Goal: Information Seeking & Learning: Check status

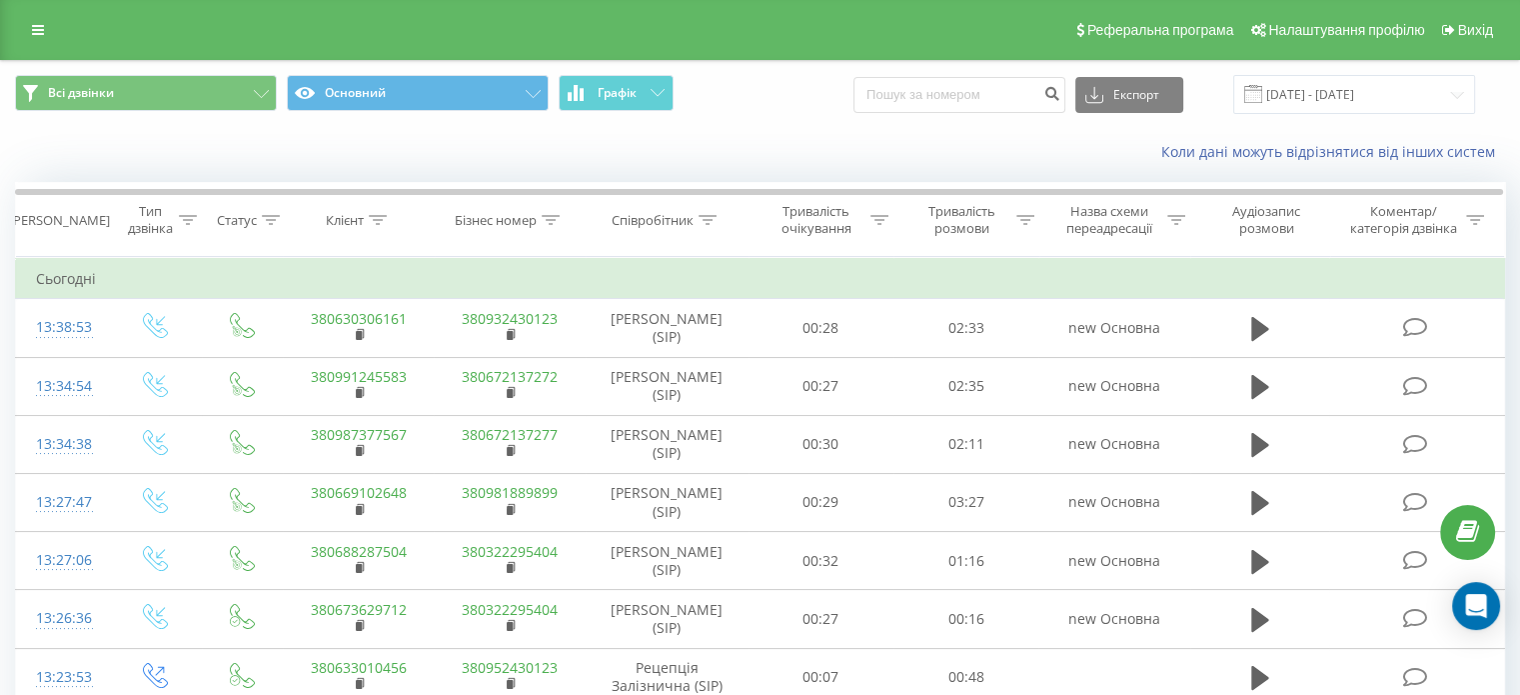
drag, startPoint x: 151, startPoint y: 156, endPoint x: 173, endPoint y: 157, distance: 22.0
click at [151, 156] on div "Коли дані можуть відрізнятися вiд інших систем" at bounding box center [760, 152] width 1518 height 48
click at [939, 99] on input at bounding box center [960, 95] width 212 height 36
paste input "380673104779"
drag, startPoint x: 907, startPoint y: 93, endPoint x: 852, endPoint y: 95, distance: 55.0
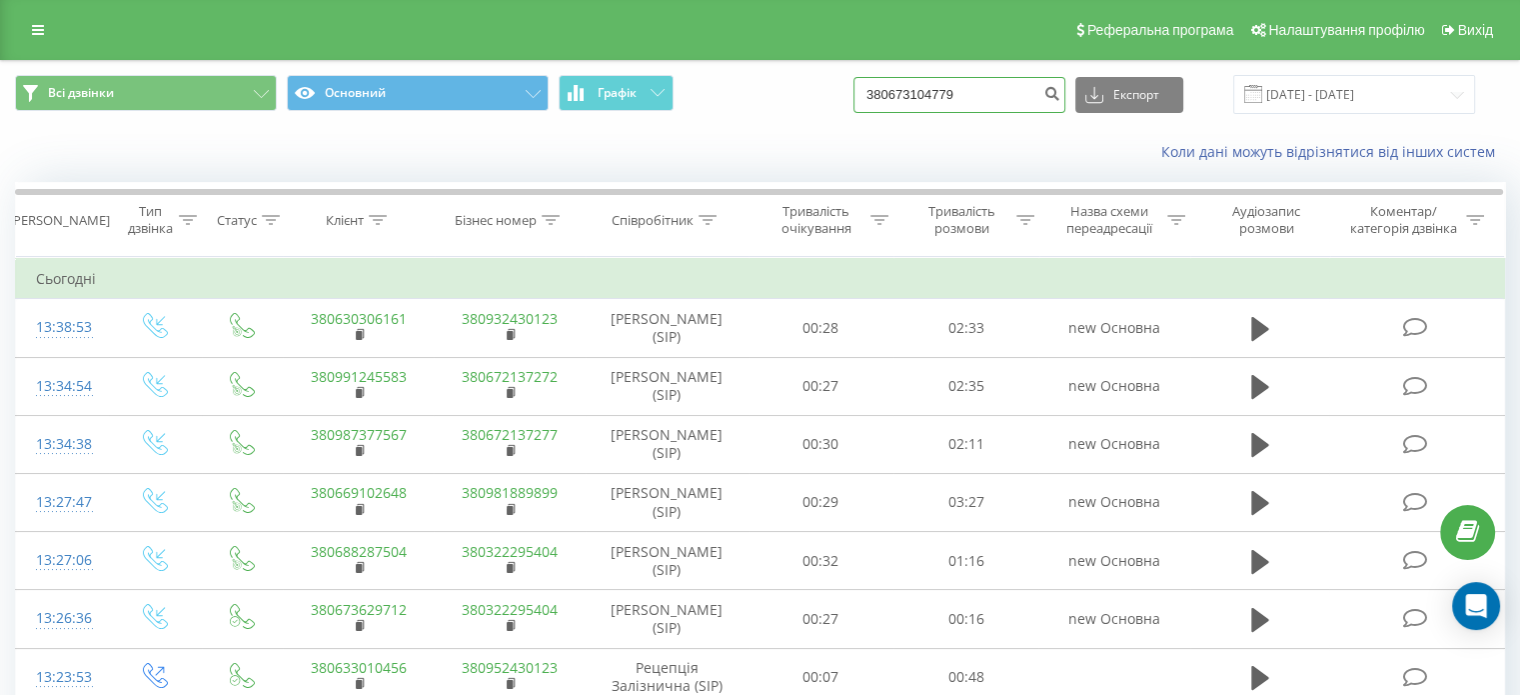
click at [852, 95] on div "Всі дзвінки Основний Графік 380673104779 Експорт .csv .xls .xlsx 22.07.2025 - 2…" at bounding box center [760, 94] width 1490 height 39
type input "0673104779"
click at [1061, 94] on icon "submit" at bounding box center [1052, 91] width 17 height 12
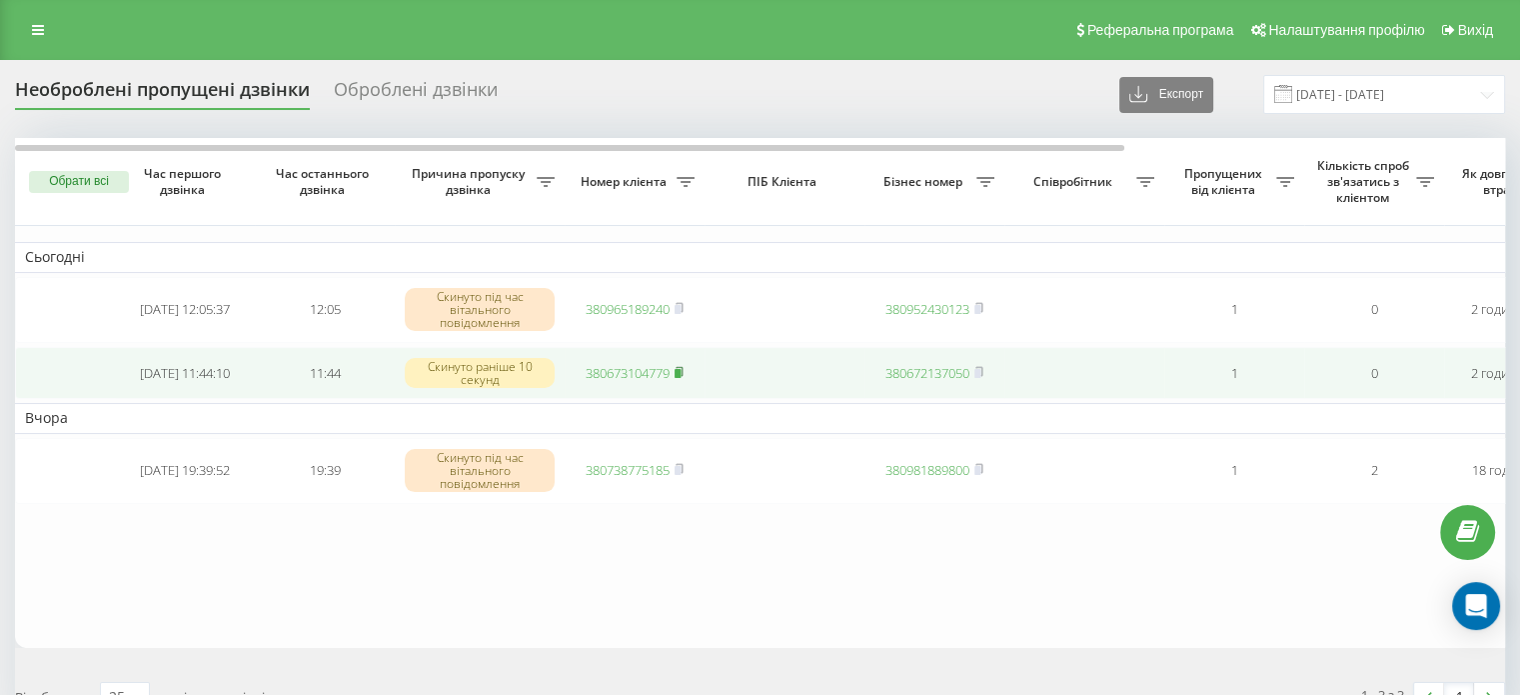
click at [681, 370] on rect at bounding box center [678, 372] width 6 height 9
click at [681, 372] on rect at bounding box center [678, 372] width 6 height 9
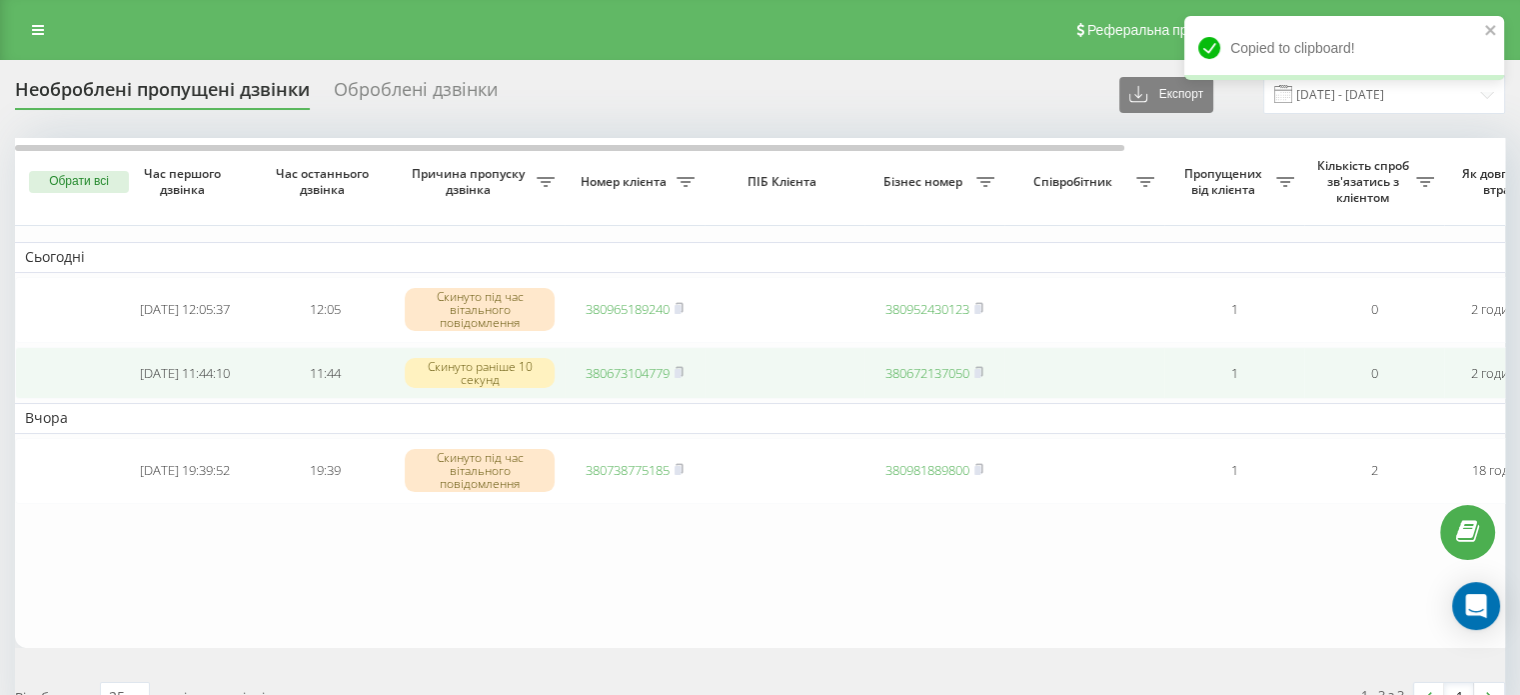
click at [626, 375] on link "380673104779" at bounding box center [628, 373] width 84 height 18
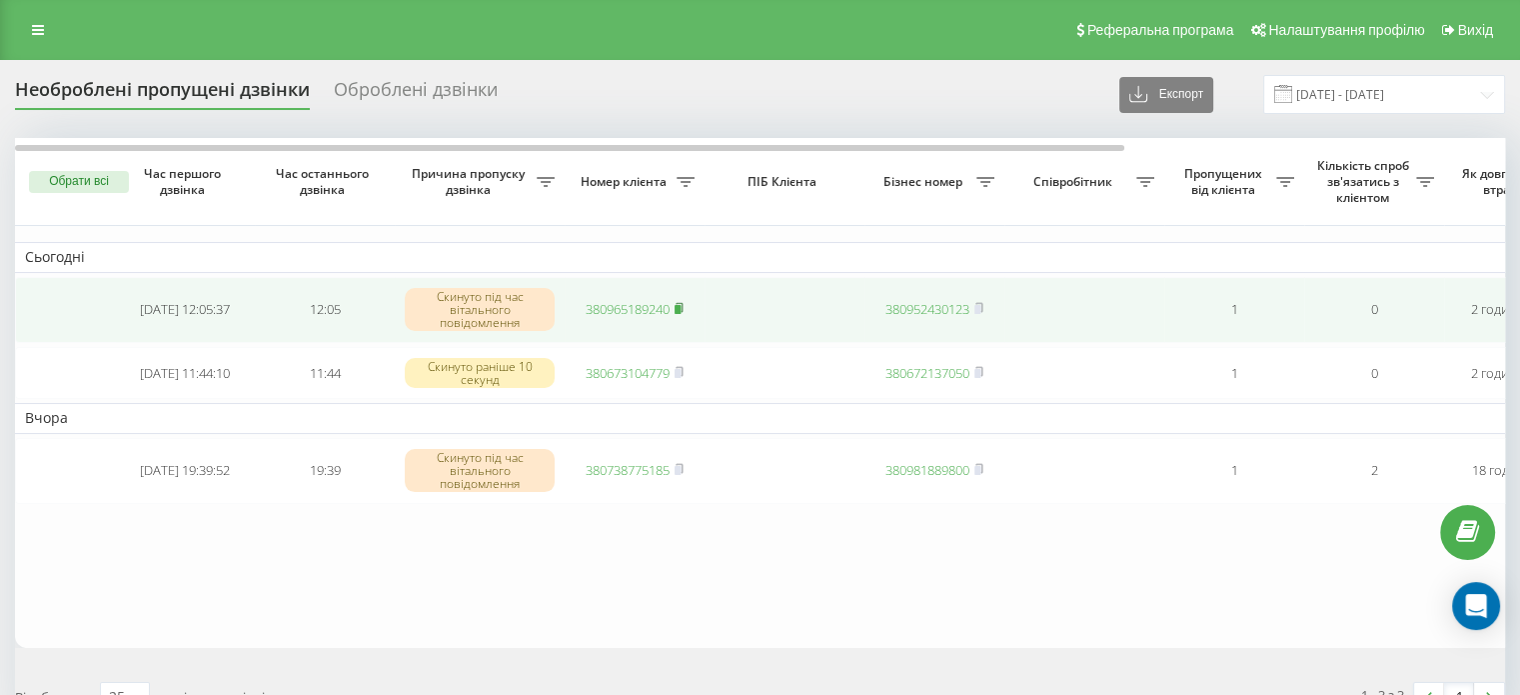
click at [679, 307] on rect at bounding box center [678, 309] width 6 height 9
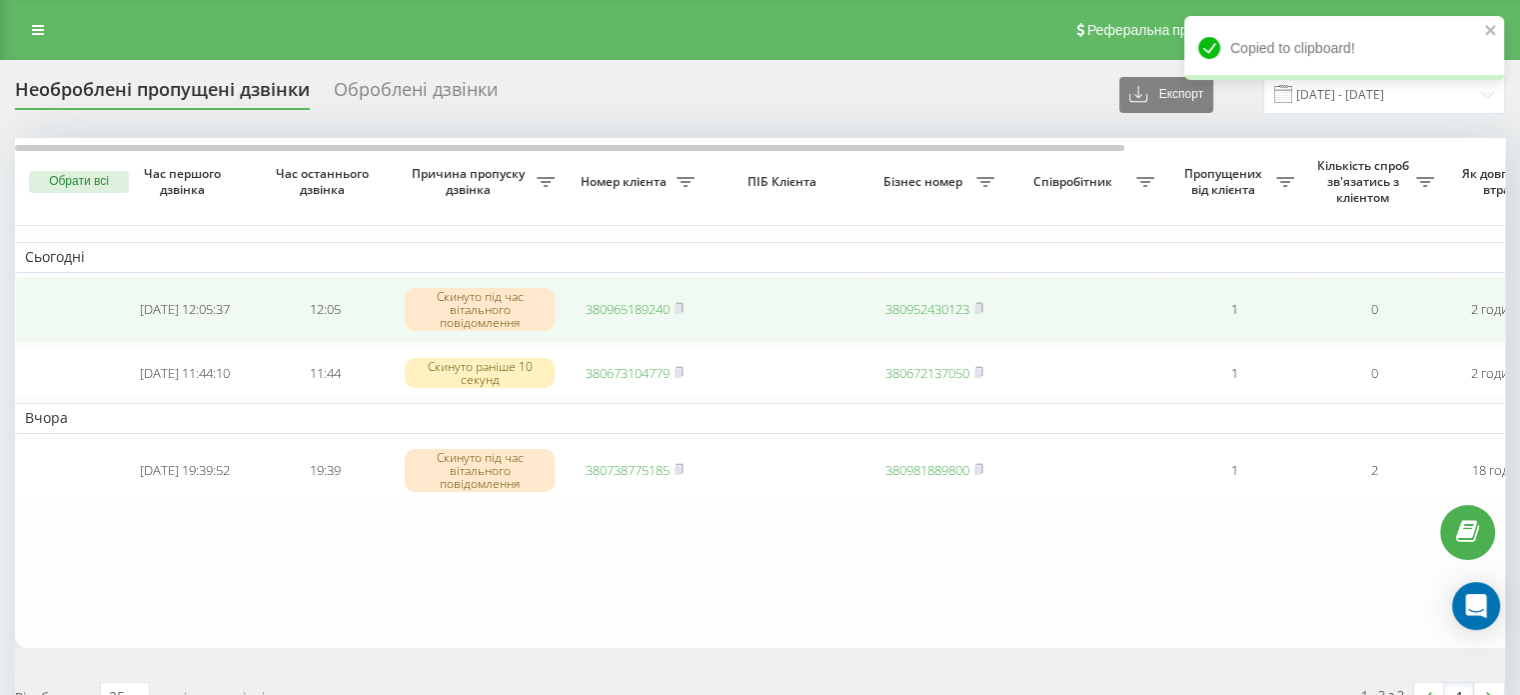
click at [648, 311] on link "380965189240" at bounding box center [628, 309] width 84 height 18
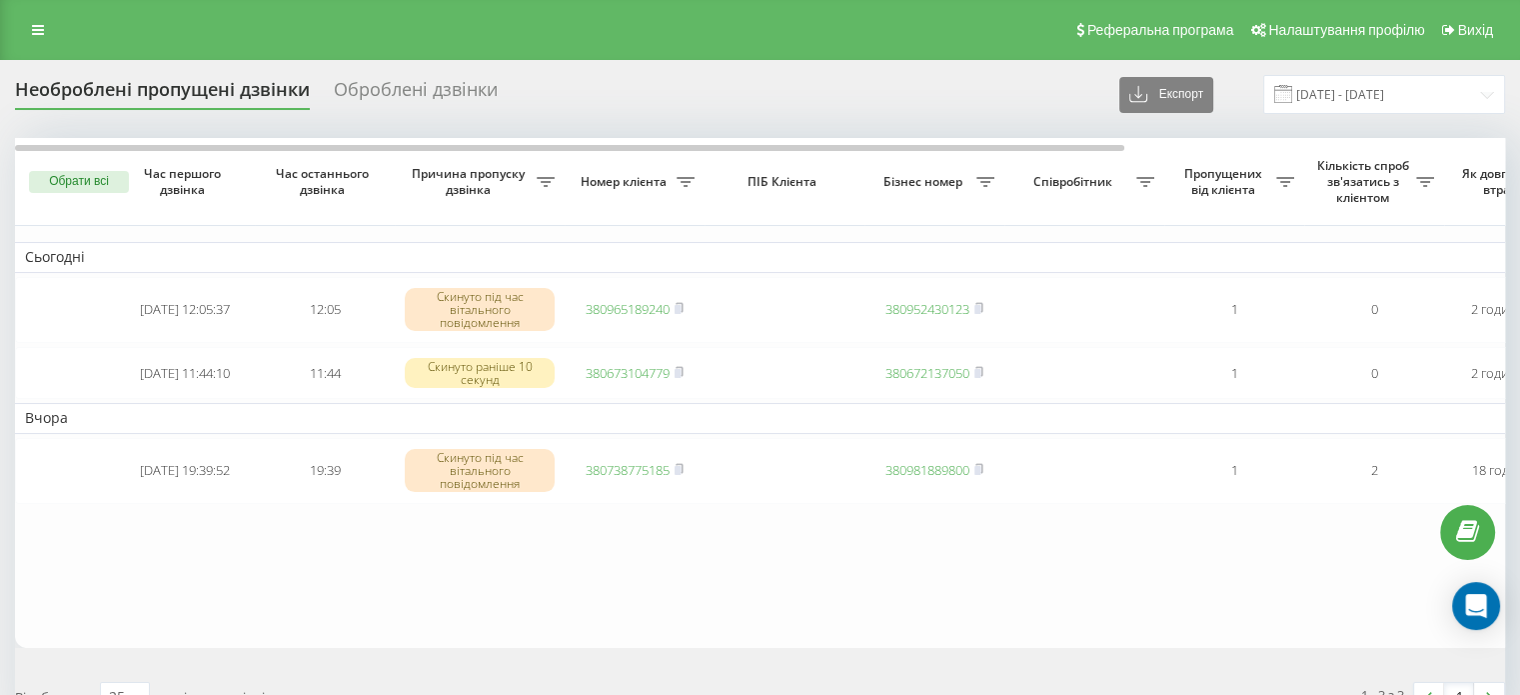
click at [266, 563] on table "Сьогодні [DATE] 12:05:37 12:05 Скинуто під час вітального повідомлення 38096518…" at bounding box center [1014, 392] width 1999 height 509
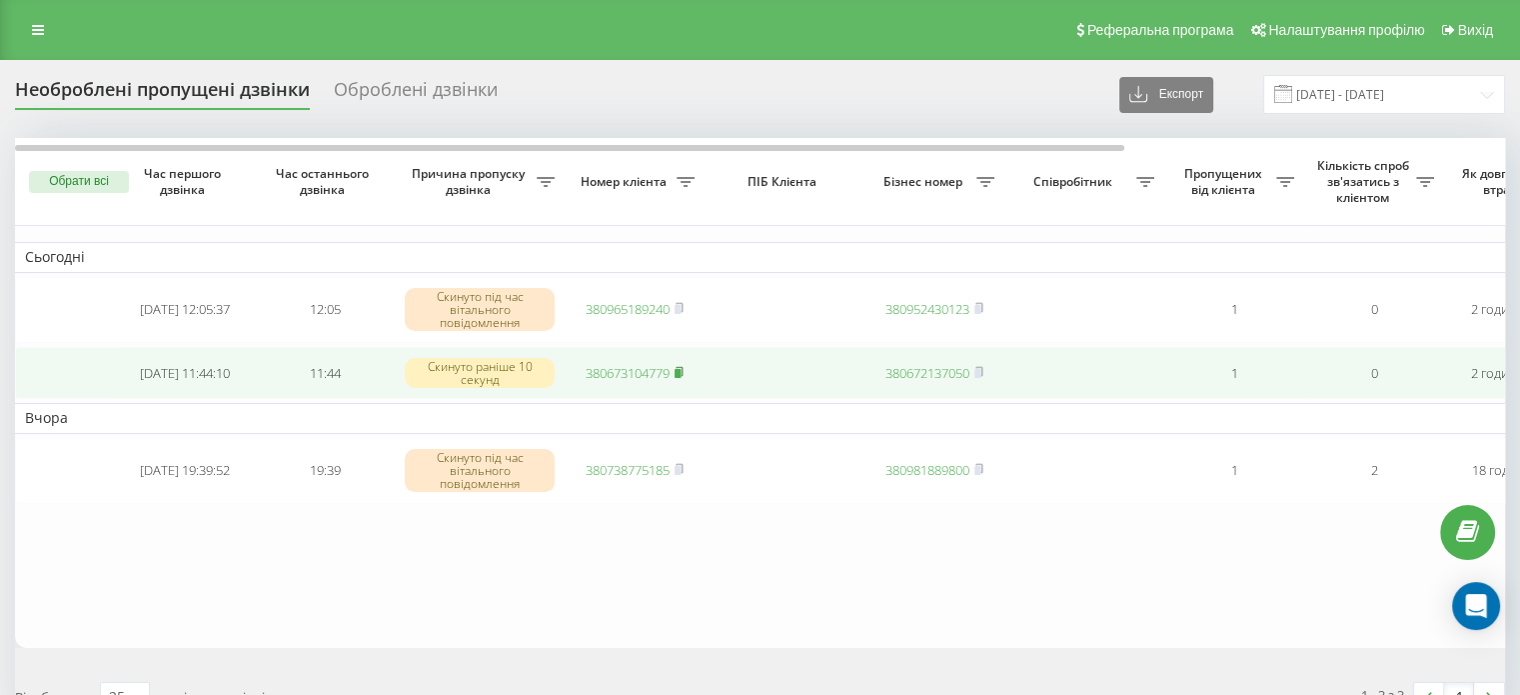
click at [680, 371] on rect at bounding box center [678, 372] width 6 height 9
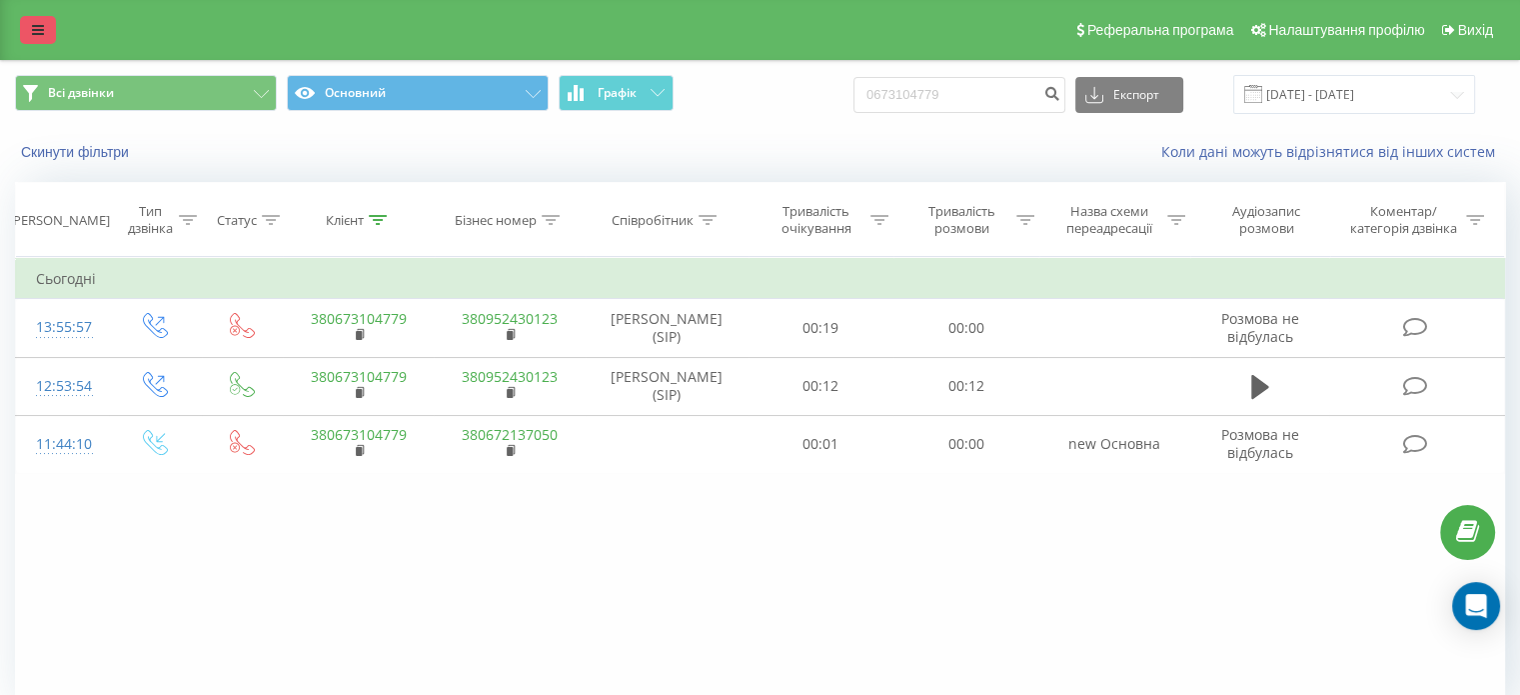
click at [32, 22] on link at bounding box center [38, 30] width 36 height 28
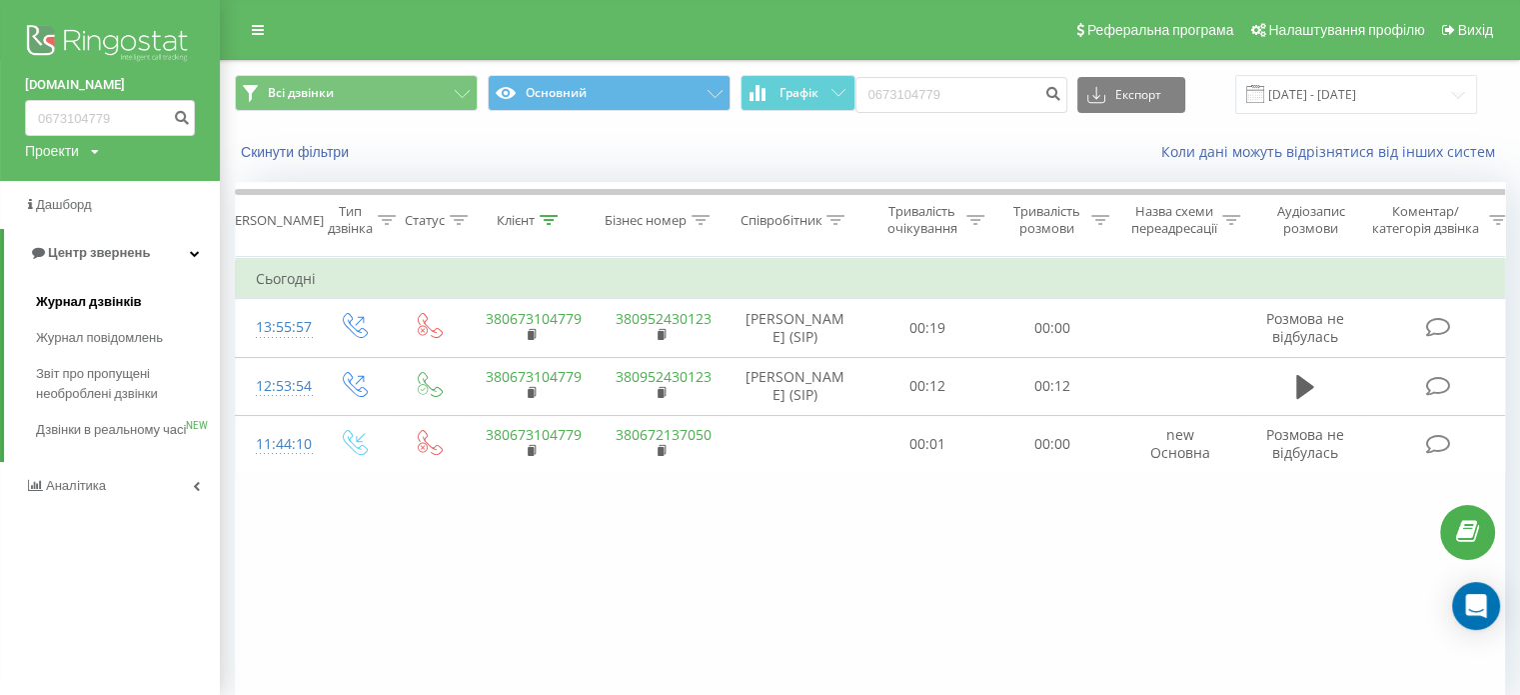
click at [116, 305] on span "Журнал дзвінків" at bounding box center [89, 302] width 106 height 20
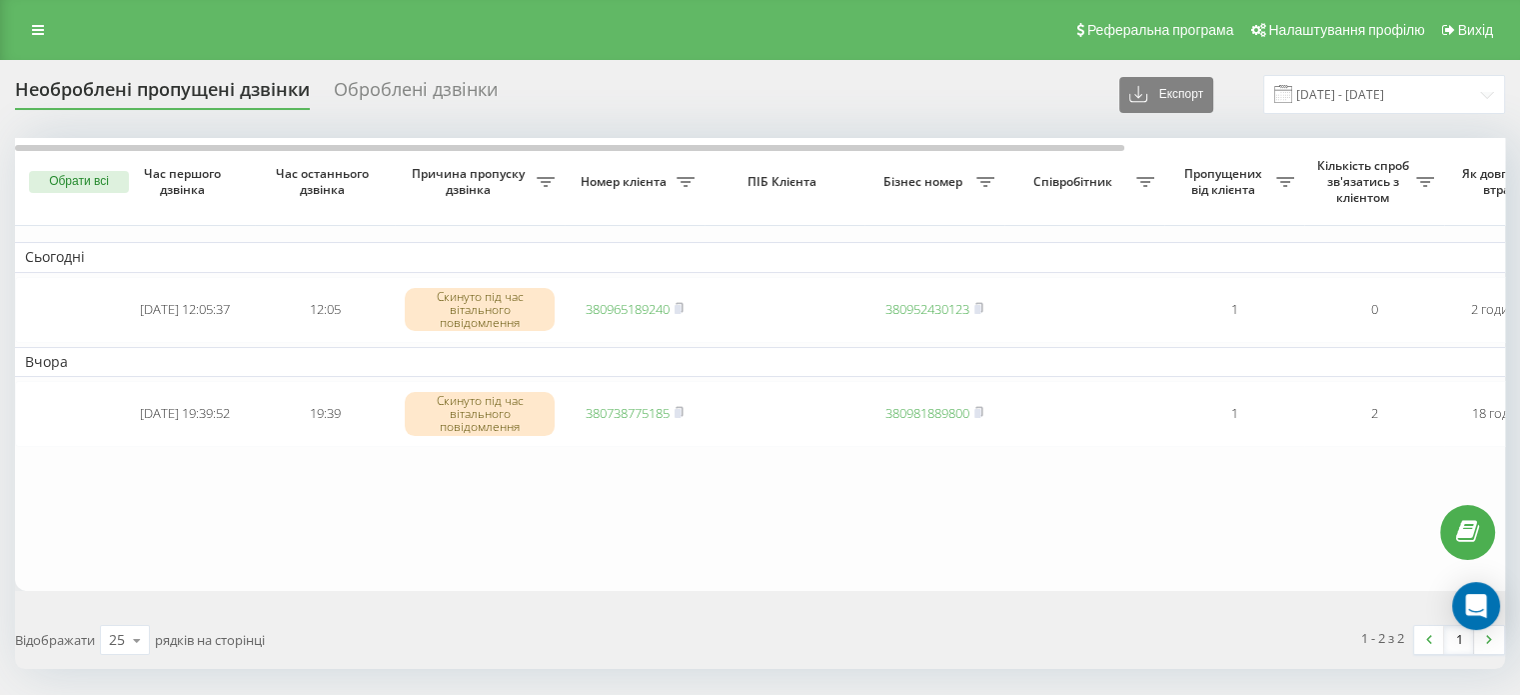
drag, startPoint x: 532, startPoint y: 580, endPoint x: 284, endPoint y: 81, distance: 557.0
click at [532, 580] on table "Сьогодні [DATE] 12:05:37 12:05 Скинуто під час вітального повідомлення 38096518…" at bounding box center [1014, 364] width 1999 height 452
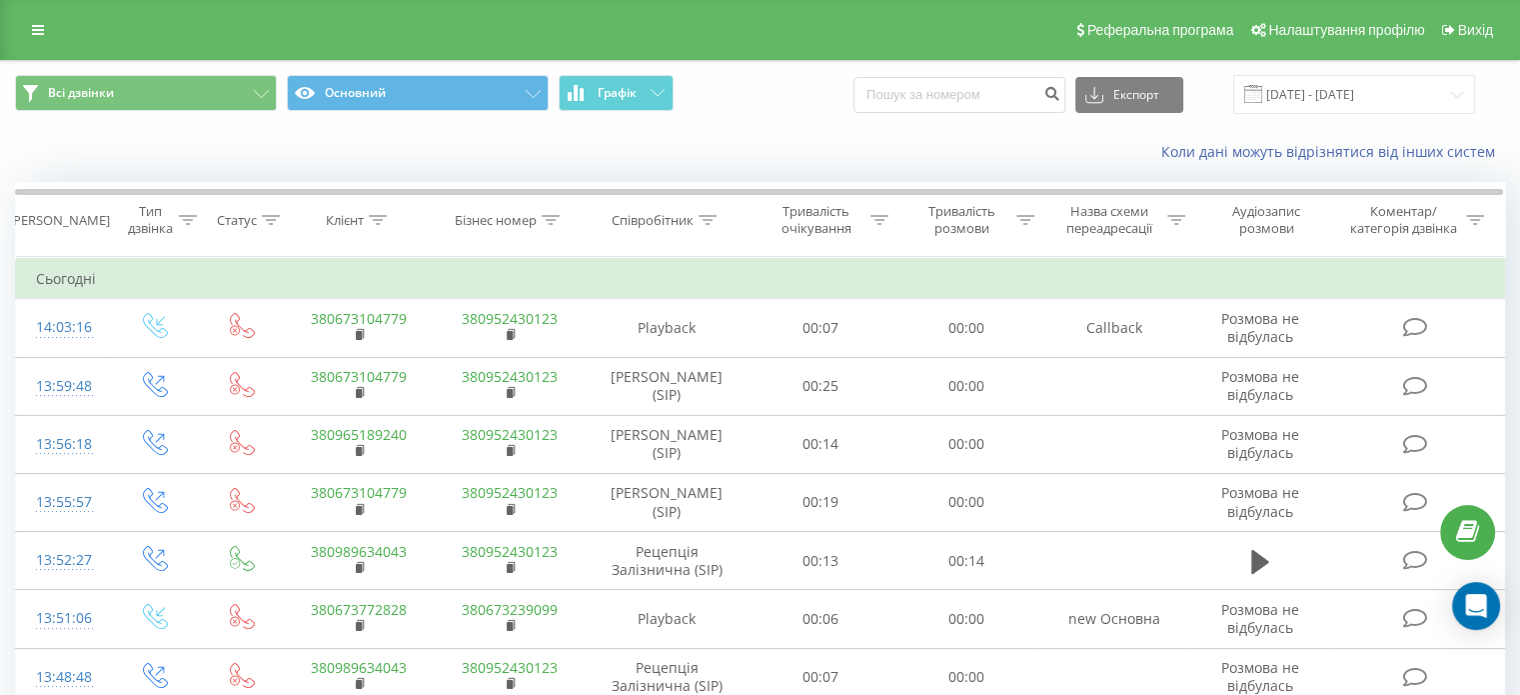
click at [136, 144] on div "Коли дані можуть відрізнятися вiд інших систем" at bounding box center [760, 152] width 1518 height 48
click at [187, 128] on div "Коли дані можуть відрізнятися вiд інших систем" at bounding box center [760, 152] width 1518 height 48
click at [61, 147] on div "Коли дані можуть відрізнятися вiд інших систем" at bounding box center [760, 152] width 1518 height 48
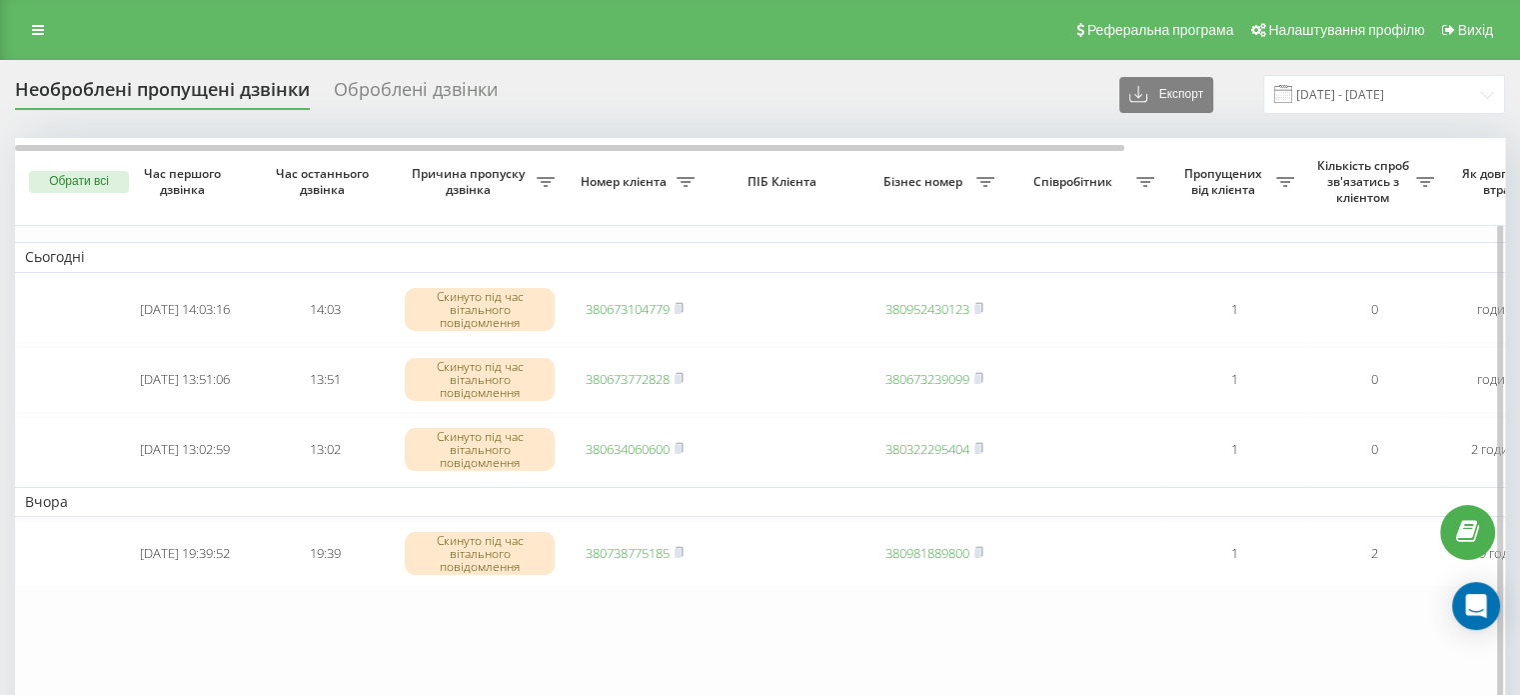
click at [575, 641] on table "Сьогодні 2025-08-22 14:03:16 14:03 Скинуто під час вітального повідомлення 3806…" at bounding box center [1014, 434] width 1999 height 592
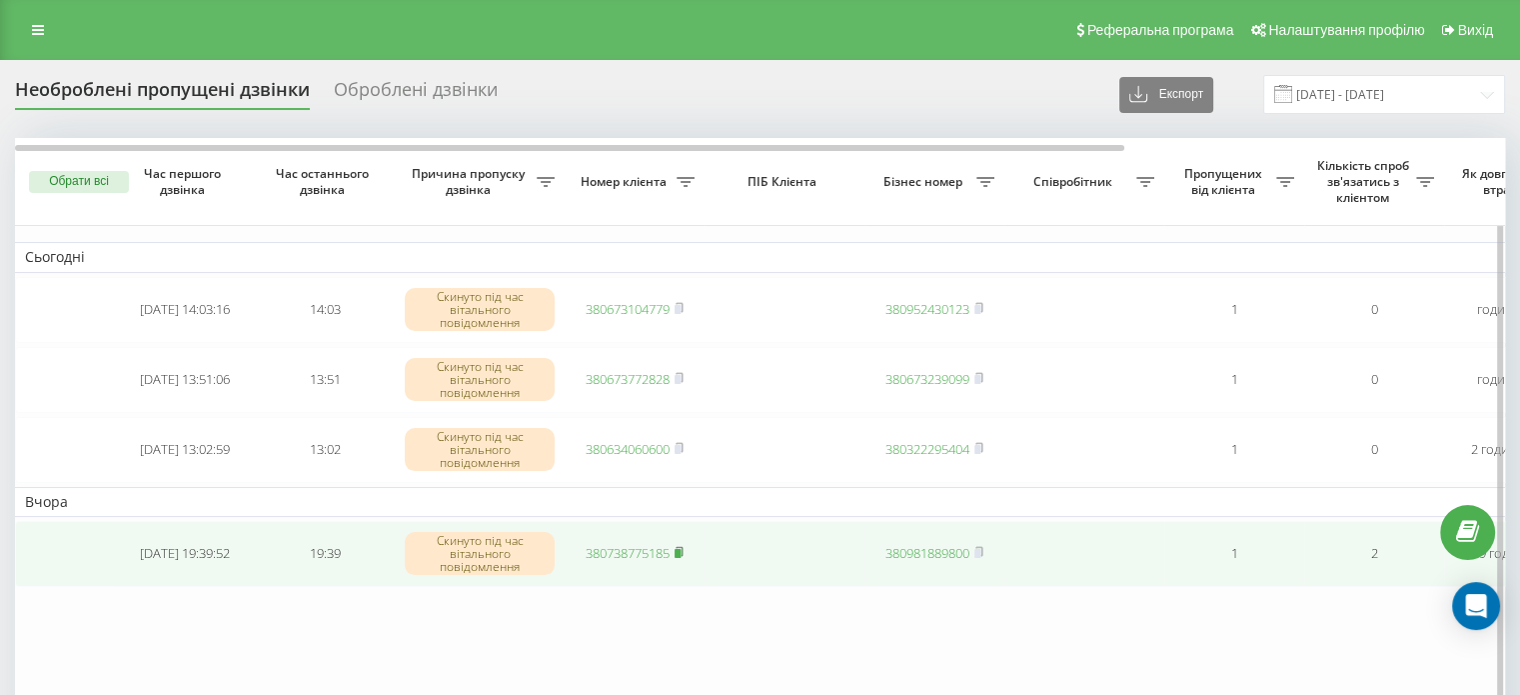
click at [684, 552] on icon at bounding box center [679, 552] width 9 height 12
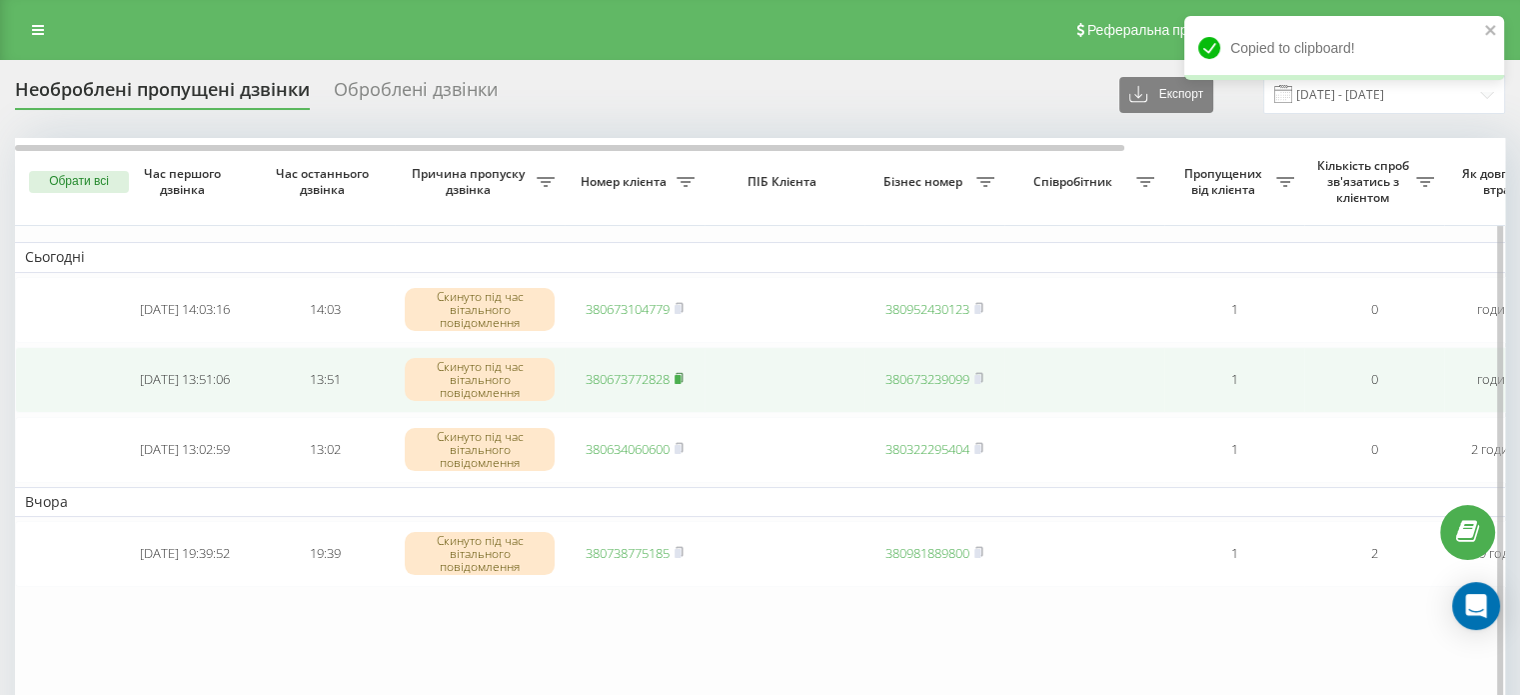
click at [680, 379] on rect at bounding box center [678, 379] width 6 height 9
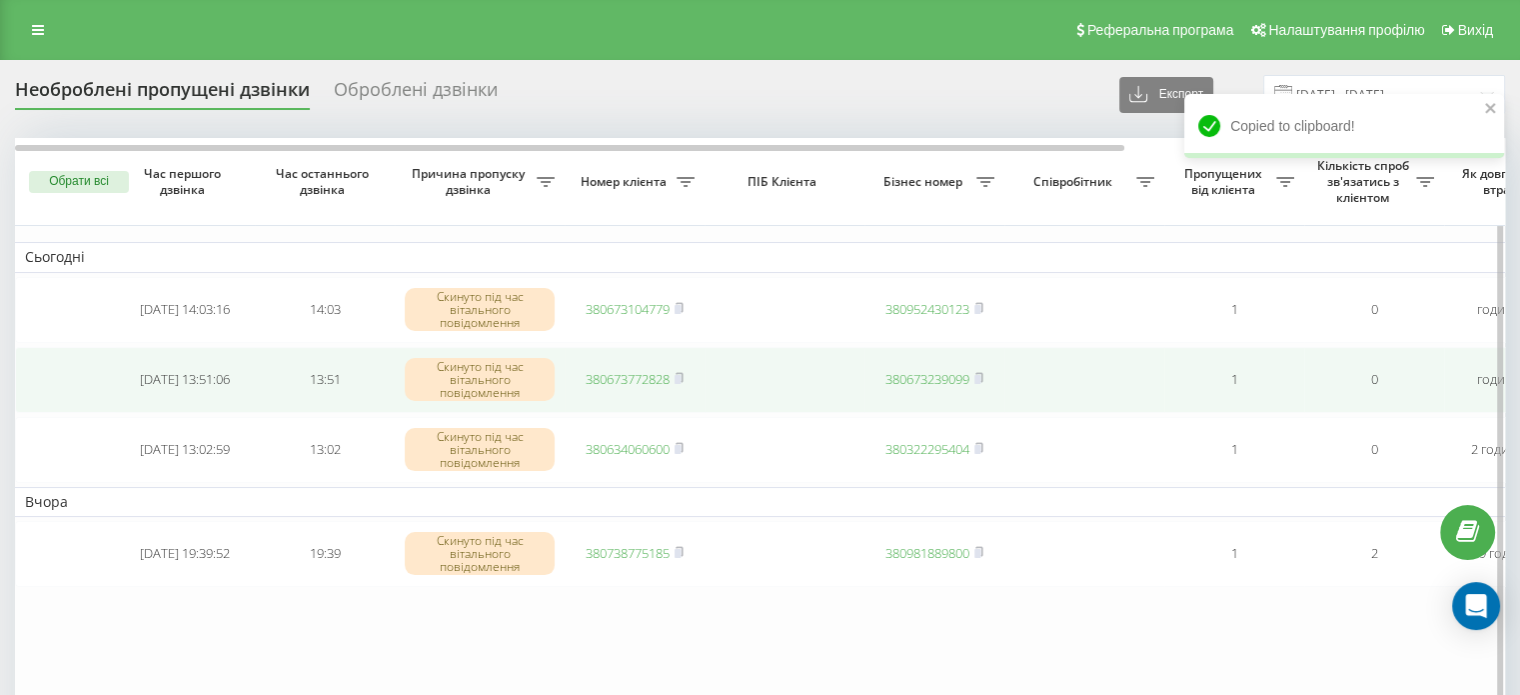
click at [629, 374] on link "380673772828" at bounding box center [628, 379] width 84 height 18
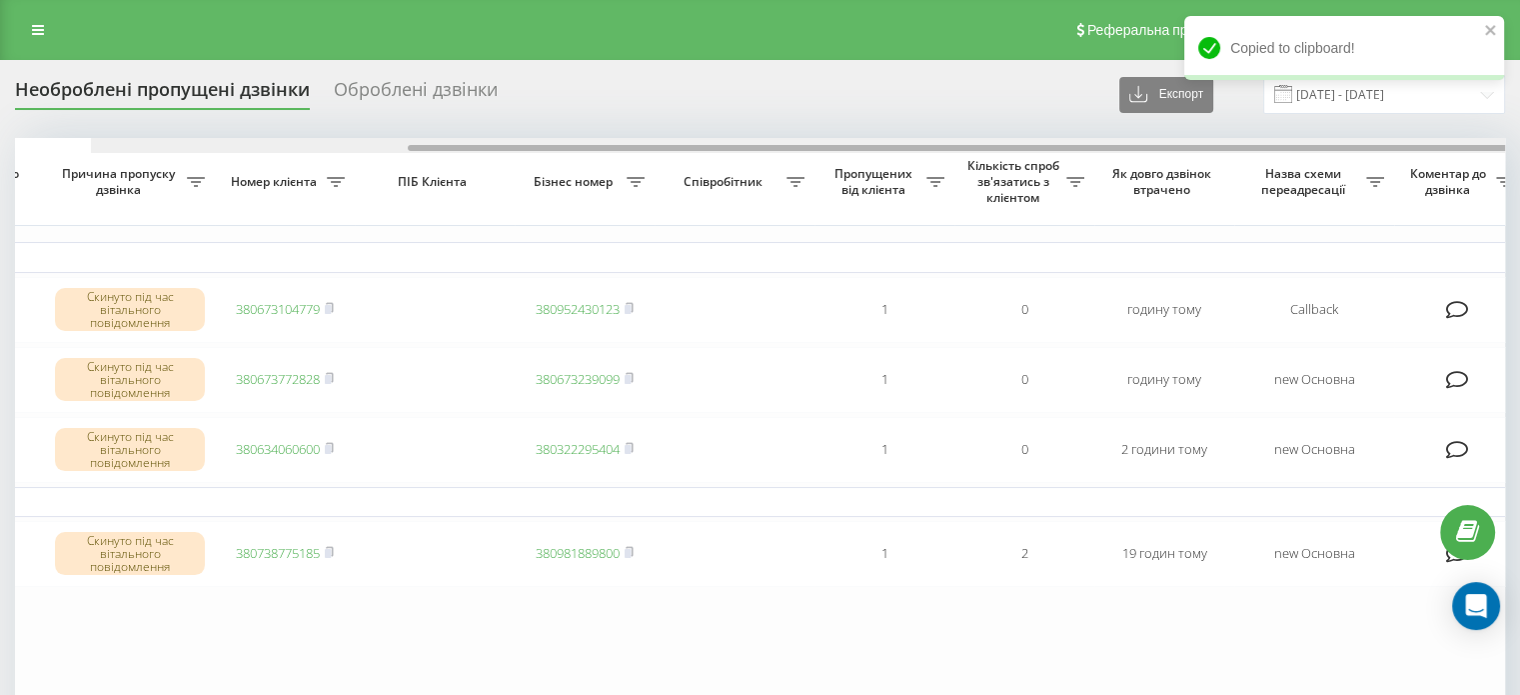
scroll to position [0, 426]
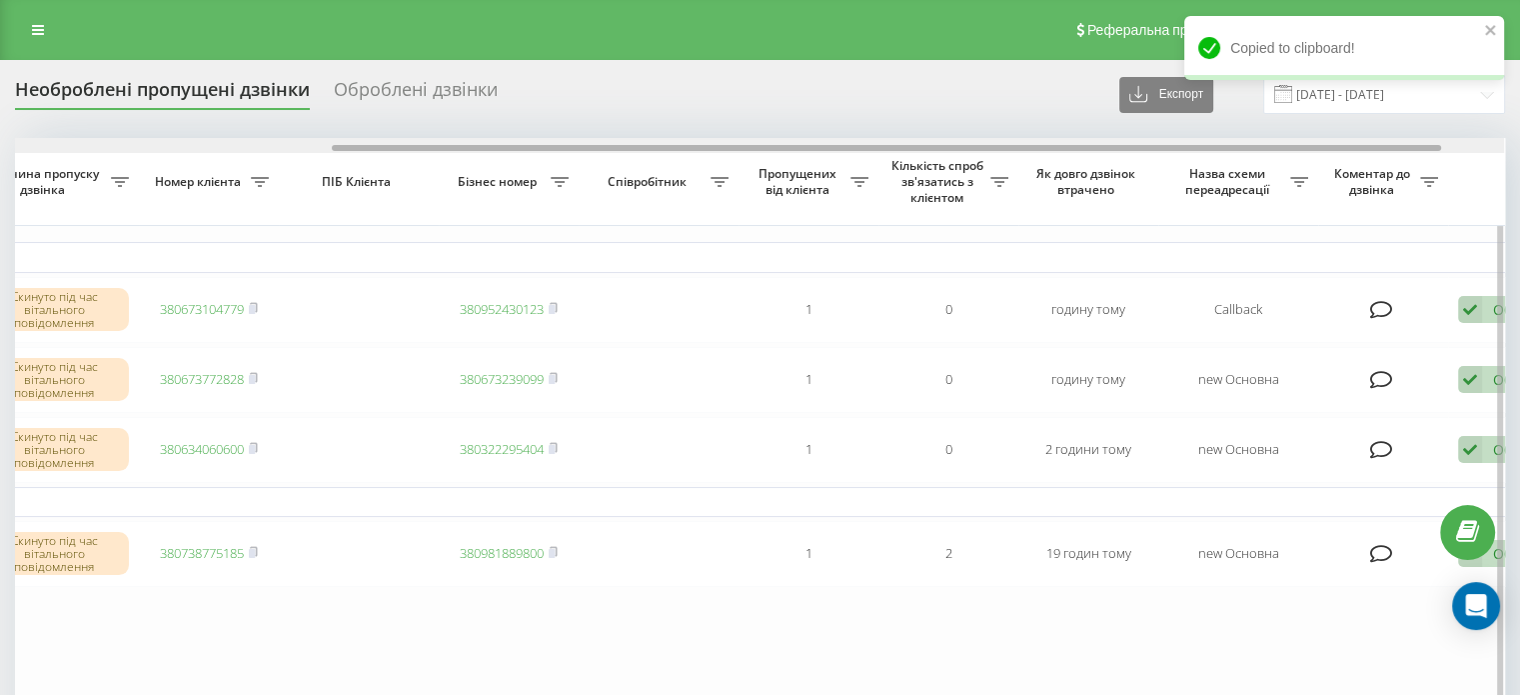
drag, startPoint x: 984, startPoint y: 147, endPoint x: 1315, endPoint y: 184, distance: 333.9
click at [1301, 164] on div "Обрати всі Час першого дзвінка Час останнього дзвінка Причина пропуску дзвінка …" at bounding box center [760, 434] width 1490 height 592
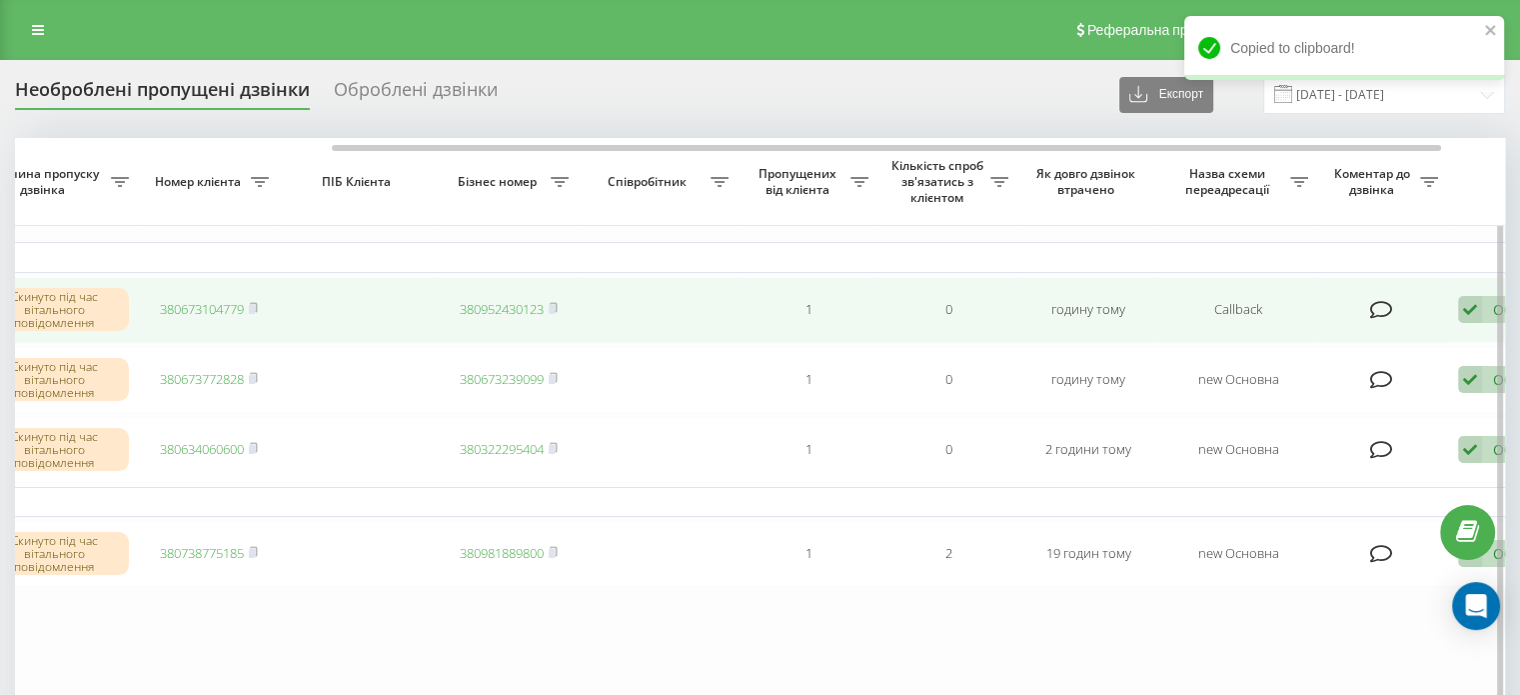
click at [1483, 309] on div "Обробити Не вдалося зв'язатися Зв'язався з клієнтом за допомогою іншого каналу …" at bounding box center [1515, 309] width 115 height 27
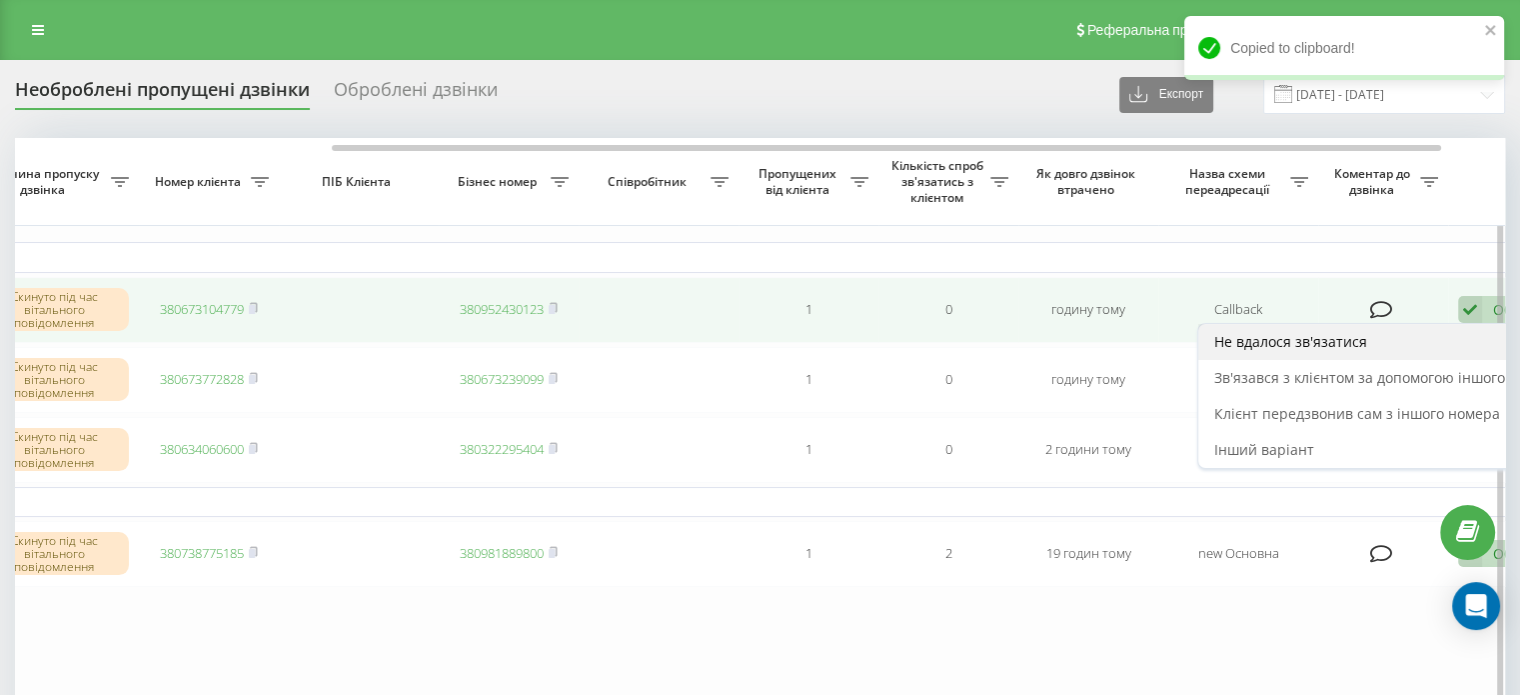
click at [1300, 342] on span "Не вдалося зв'язатися" at bounding box center [1291, 341] width 153 height 19
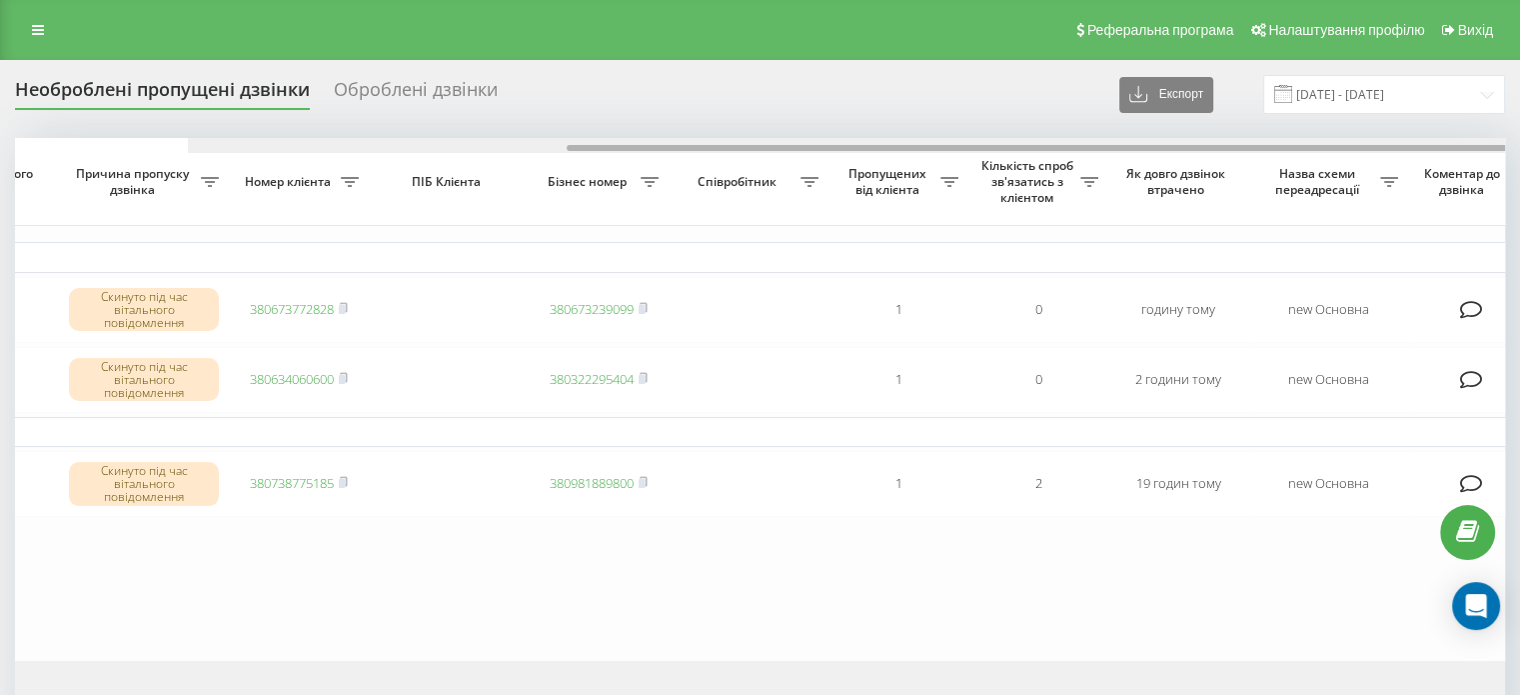
scroll to position [0, 508]
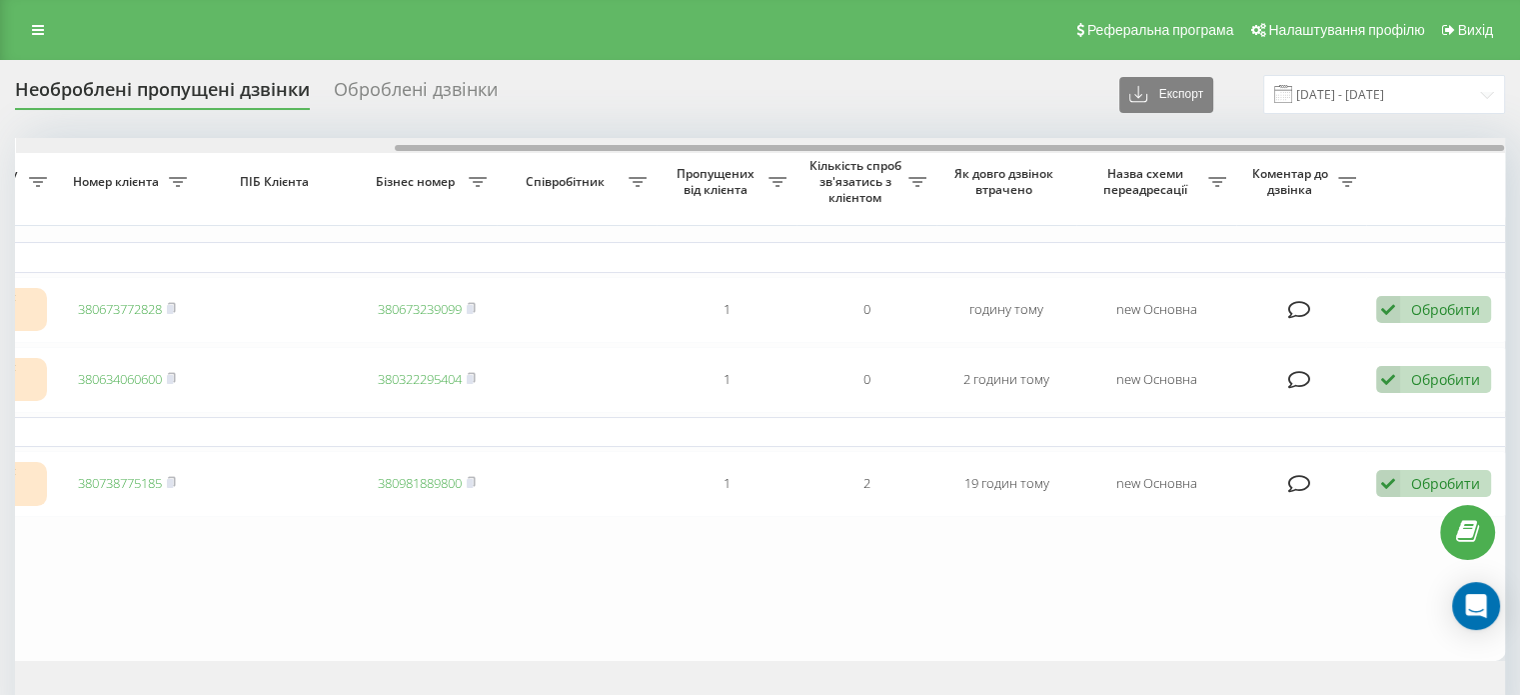
drag, startPoint x: 842, startPoint y: 149, endPoint x: 1353, endPoint y: 147, distance: 511.8
click at [1362, 133] on div "Необроблені пропущені дзвінки Оброблені дзвінки Експорт .csv .xlsx [DATE] - [DA…" at bounding box center [760, 407] width 1490 height 664
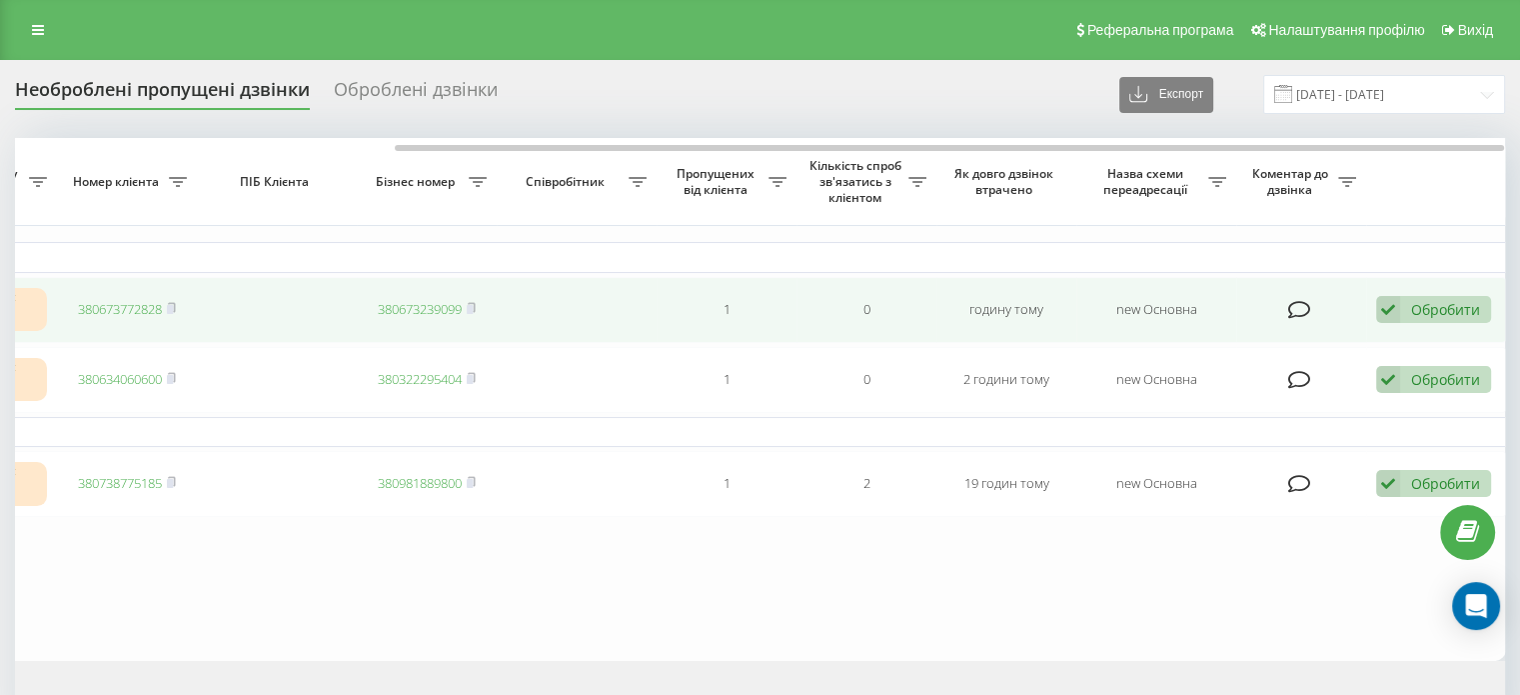
click at [1431, 302] on div "Обробити" at bounding box center [1445, 309] width 69 height 19
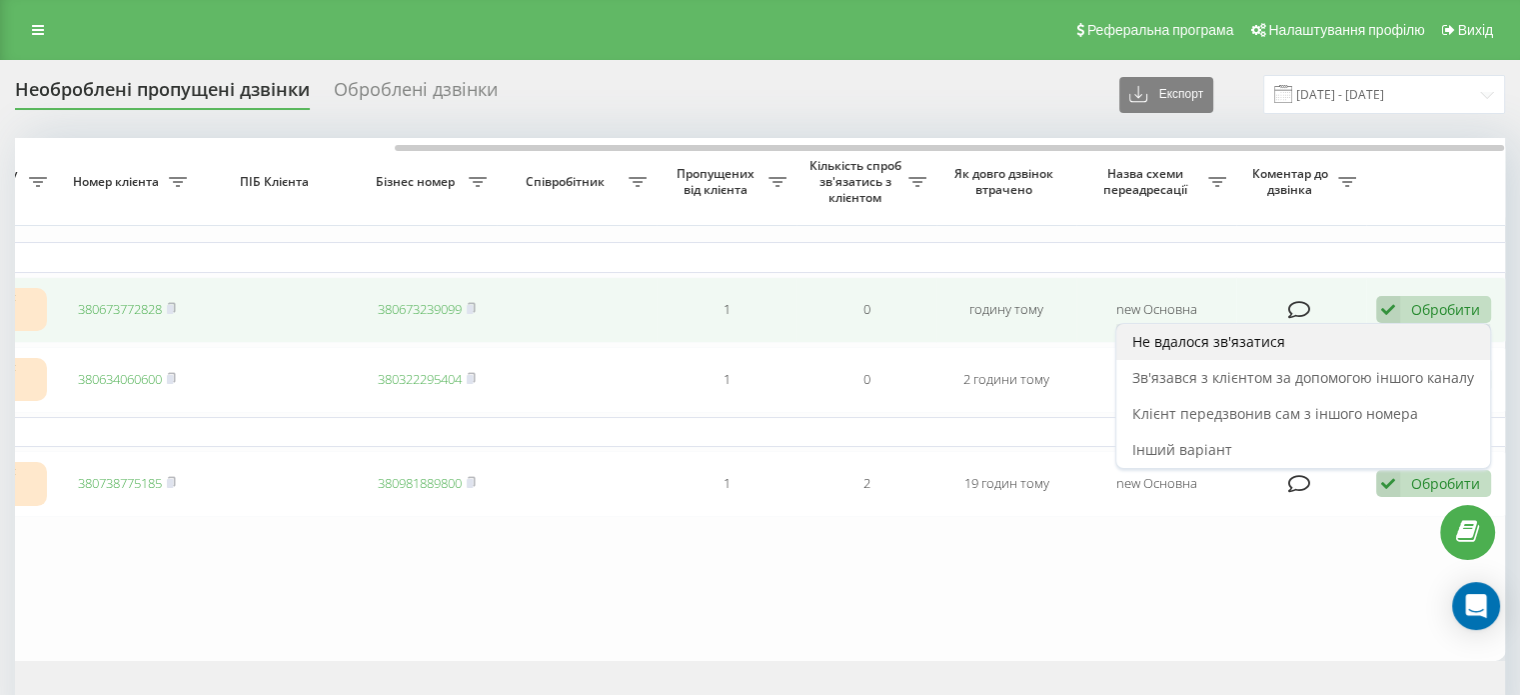
click at [1318, 341] on div "Не вдалося зв'язатися" at bounding box center [1304, 342] width 374 height 36
